Goal: Transaction & Acquisition: Purchase product/service

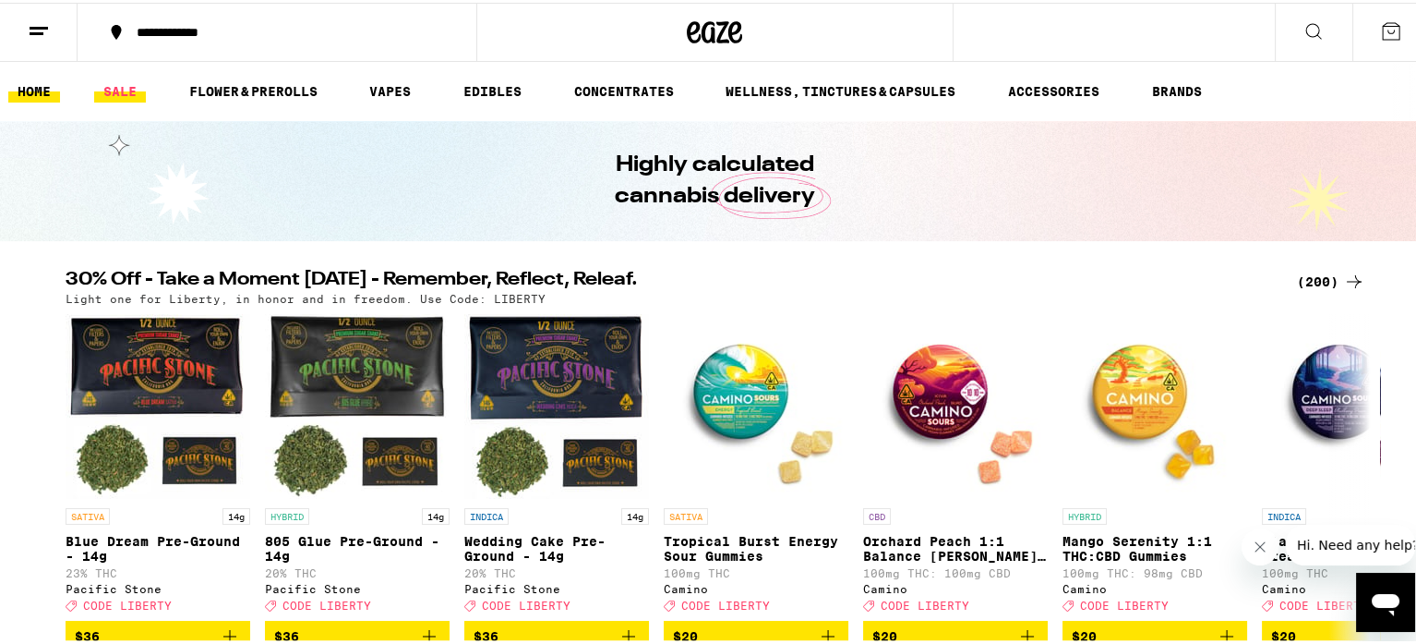
click at [114, 79] on link "SALE" at bounding box center [120, 89] width 52 height 22
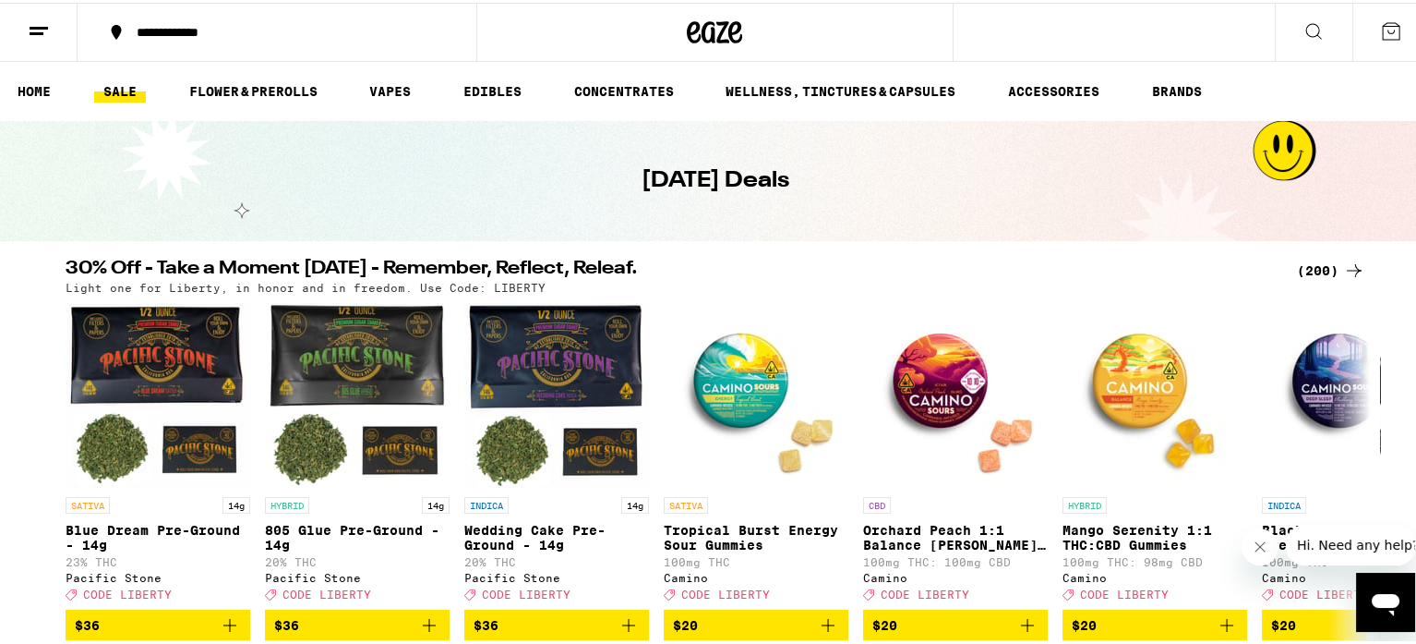
click at [1318, 272] on div "(200)" at bounding box center [1331, 268] width 68 height 22
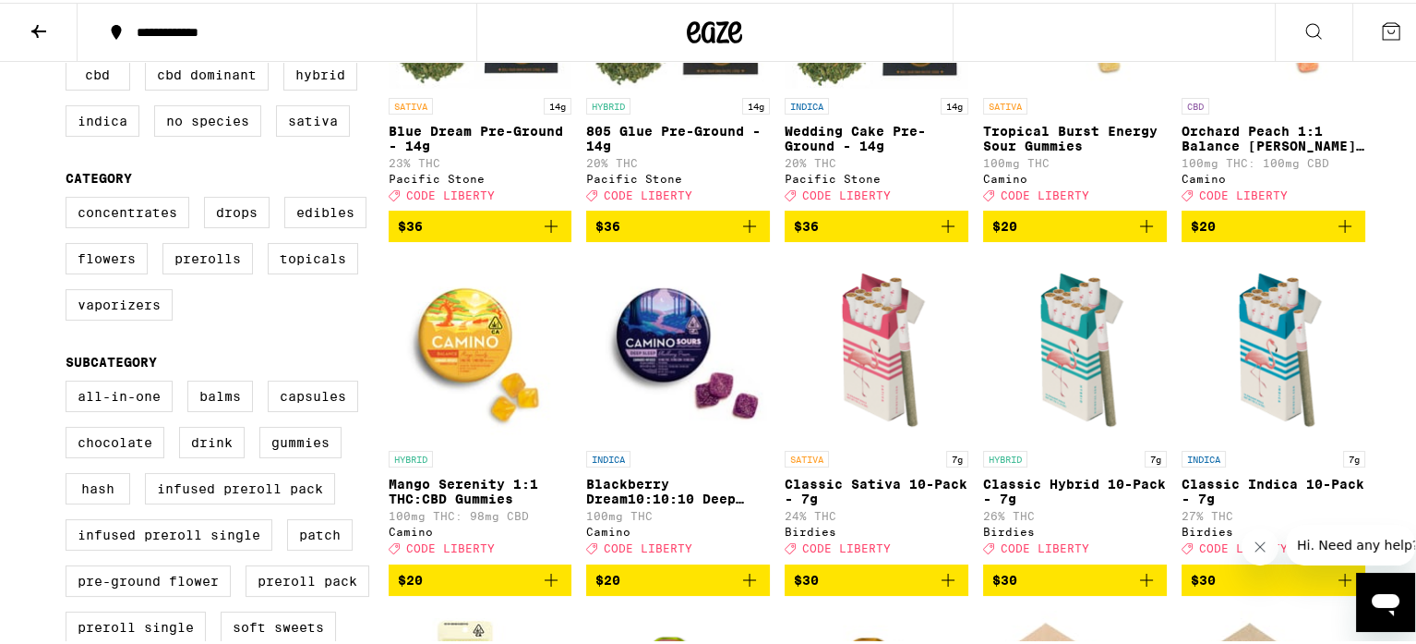
scroll to position [367, 0]
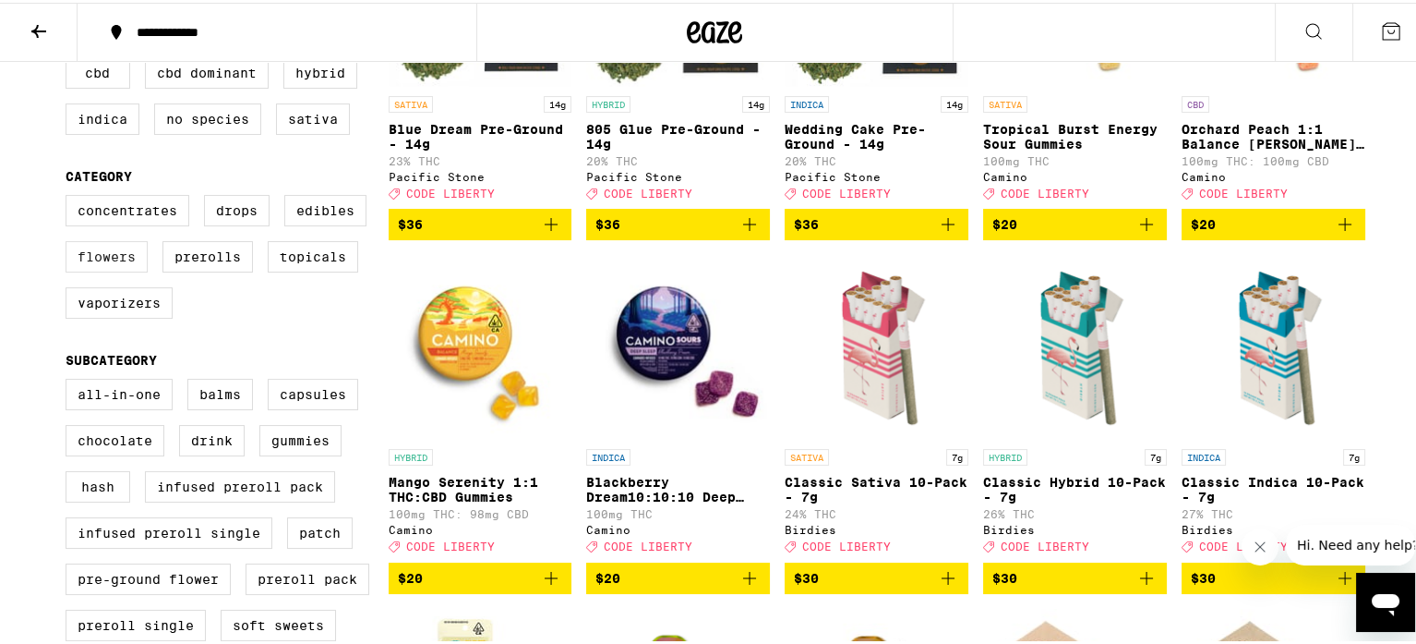
click at [87, 263] on label "Flowers" at bounding box center [107, 253] width 82 height 31
click at [70, 196] on input "Flowers" at bounding box center [69, 195] width 1 height 1
checkbox input "true"
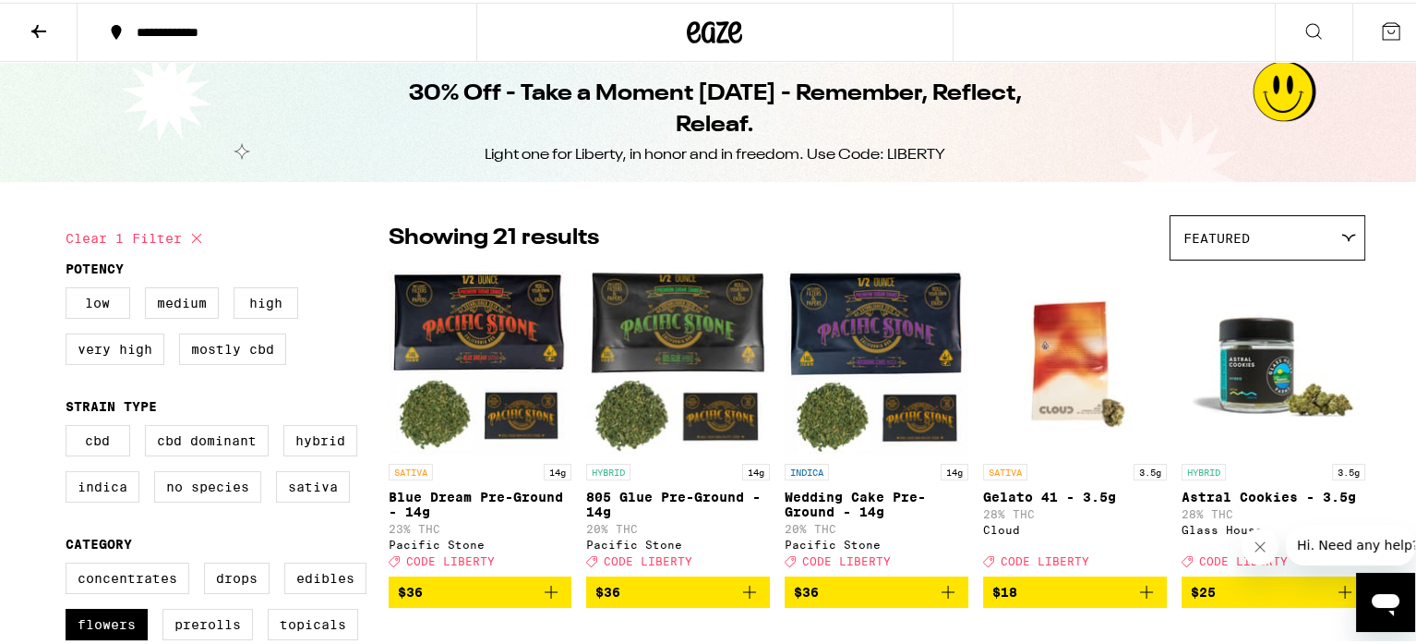
click at [1233, 239] on span "Featured" at bounding box center [1217, 235] width 66 height 15
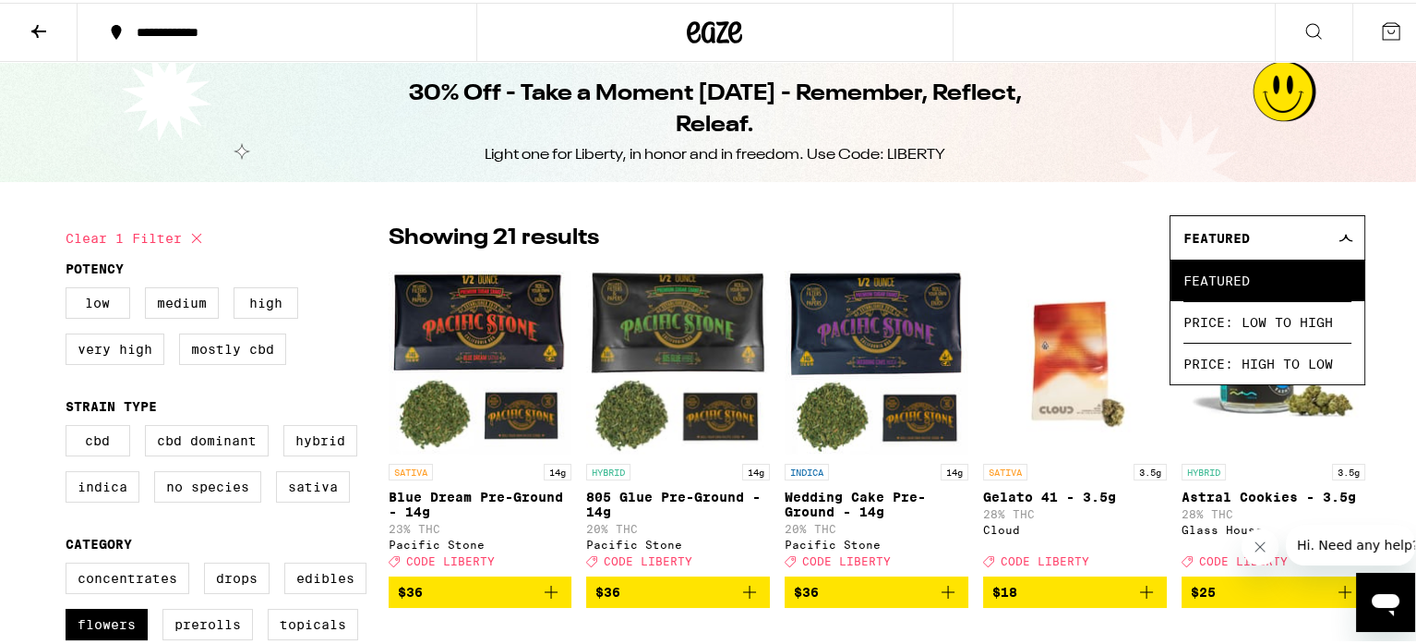
click at [1101, 114] on div "30% Off - Take a Moment [DATE] - Remember, Reflect, Releaf. Light one for Liber…" at bounding box center [715, 119] width 1430 height 120
click at [1339, 237] on icon at bounding box center [1346, 235] width 15 height 8
